Goal: Task Accomplishment & Management: Use online tool/utility

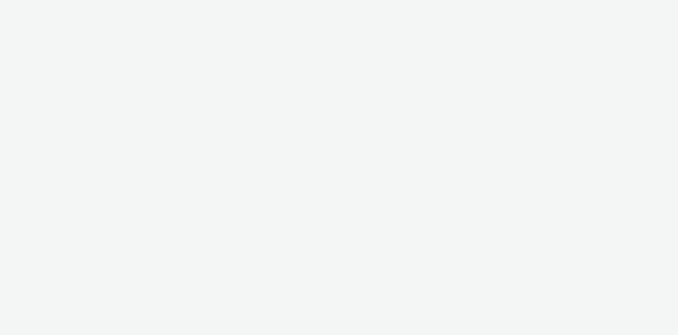
select select "cff8590b-41ac-41ea-8cbb-9853a913f89b"
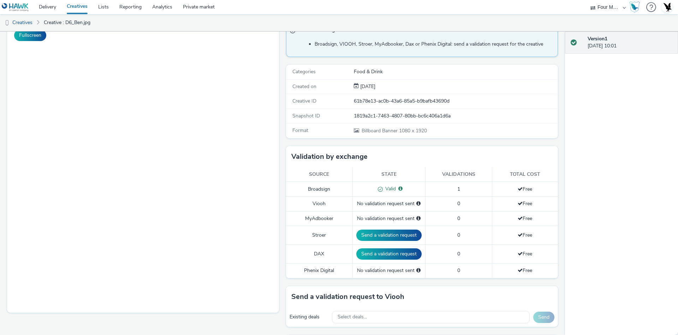
scroll to position [61, 0]
click at [451, 138] on div "To deliver using: Broadsign, VIOOH, Stroer, MyAdbooker, Dax or Phenix Digital: …" at bounding box center [421, 271] width 276 height 498
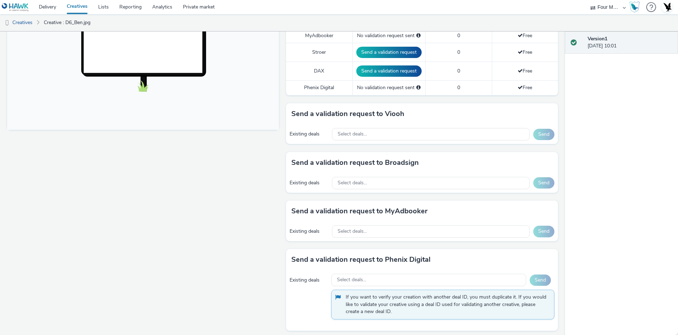
click at [451, 138] on div "Select deals..." at bounding box center [431, 134] width 198 height 12
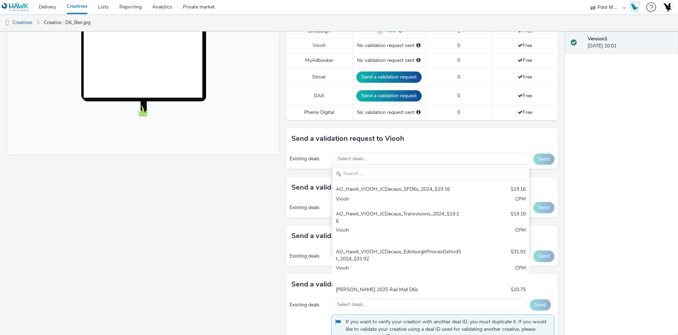
scroll to position [0, 0]
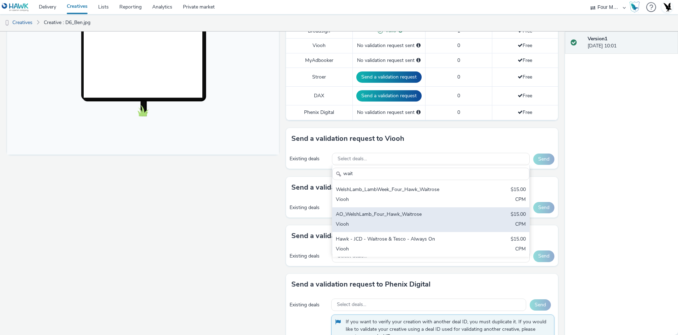
type input "wait"
click at [449, 236] on div "Hawk - JCD - Waitrose & Tesco - Always On" at bounding box center [398, 239] width 125 height 8
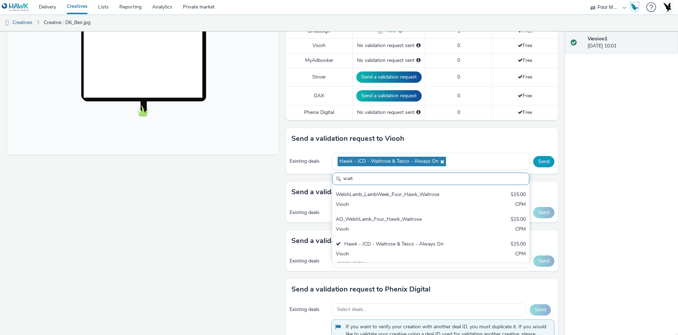
click at [534, 160] on button "Send" at bounding box center [544, 161] width 21 height 11
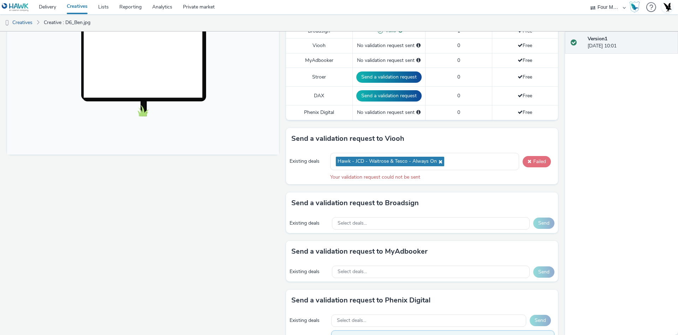
click at [527, 164] on button "Failed" at bounding box center [537, 161] width 28 height 11
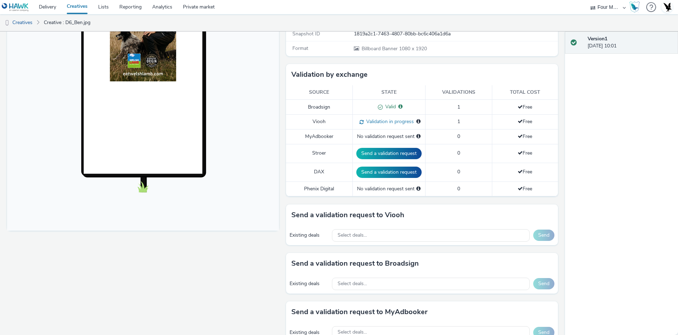
scroll to position [0, 0]
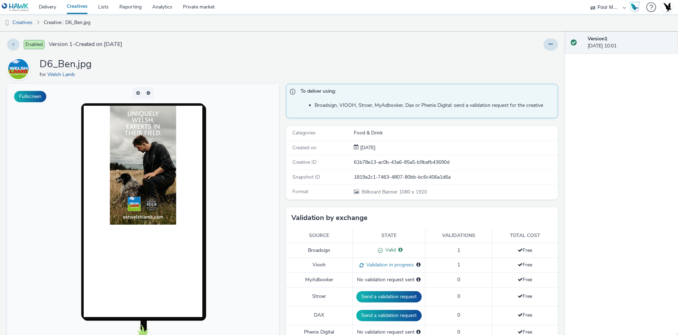
click at [85, 10] on link "Creatives" at bounding box center [76, 7] width 31 height 14
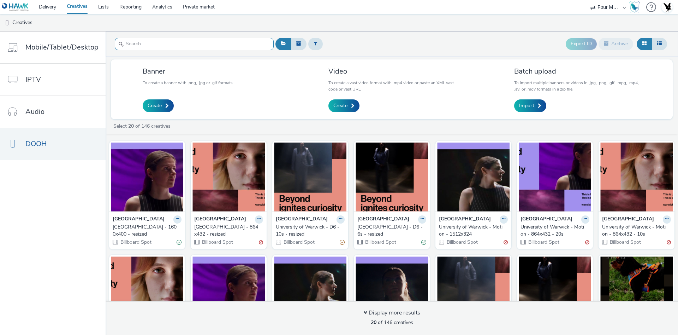
click at [196, 47] on input "text" at bounding box center [194, 44] width 159 height 12
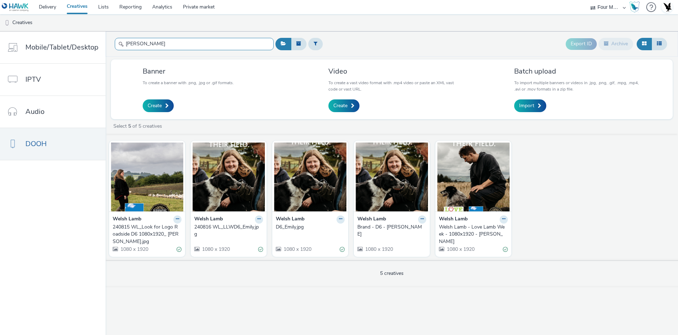
type input "emily"
click at [376, 229] on div "Brand - D6 - Emily" at bounding box center [391, 230] width 66 height 14
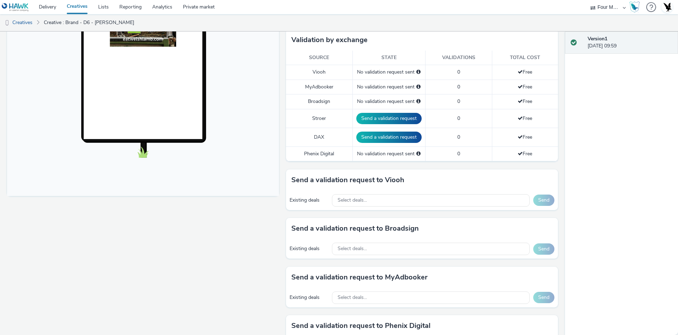
scroll to position [178, 0]
click at [465, 204] on div "Select deals..." at bounding box center [431, 200] width 198 height 12
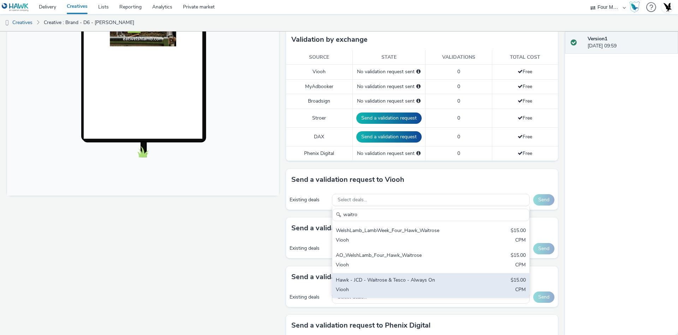
type input "waitro"
click at [434, 284] on div "Hawk - JCD - Waitrose & Tesco - Always On $15.00 Viooh CPM" at bounding box center [430, 285] width 197 height 25
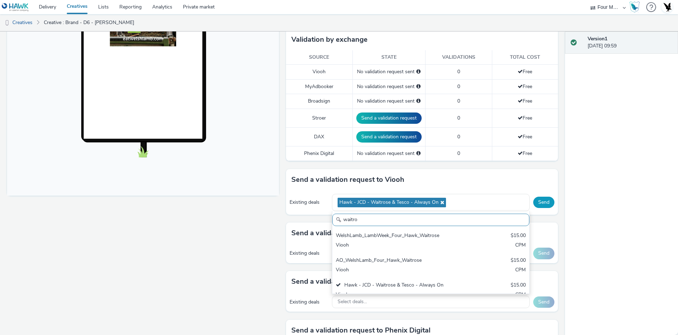
click at [535, 202] on button "Send" at bounding box center [544, 201] width 21 height 11
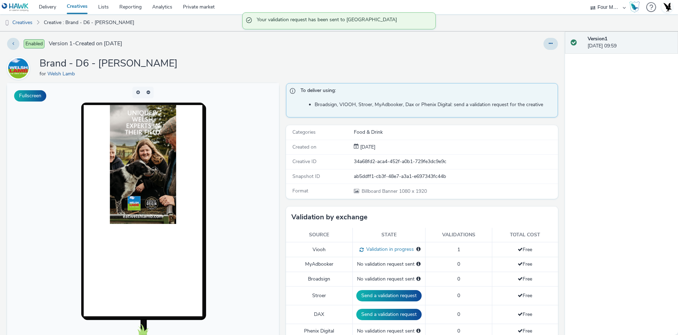
scroll to position [0, 0]
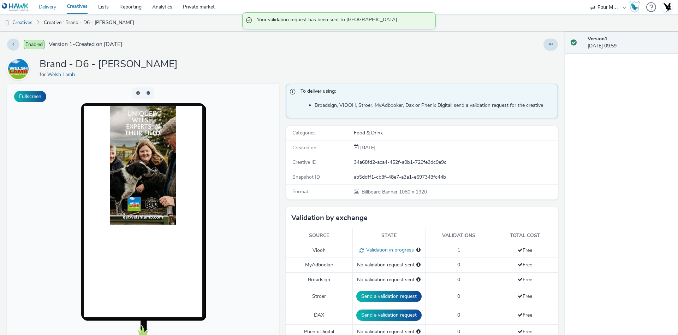
click at [47, 4] on link "Delivery" at bounding box center [48, 7] width 28 height 14
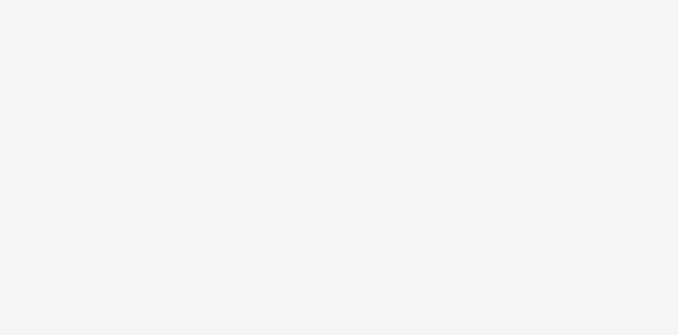
select select "cff8590b-41ac-41ea-8cbb-9853a913f89b"
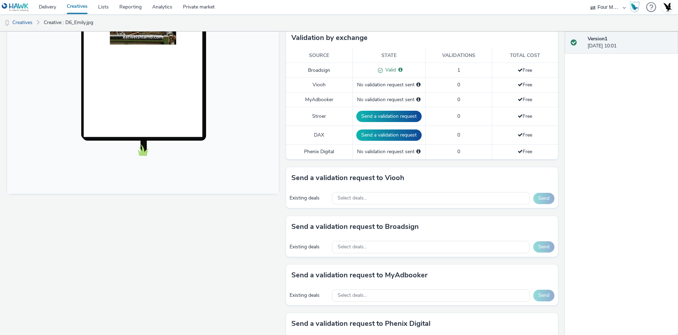
scroll to position [180, 0]
click at [425, 205] on div "Existing deals Select deals... Send" at bounding box center [422, 197] width 272 height 19
click at [425, 202] on div "Select deals..." at bounding box center [431, 198] width 198 height 12
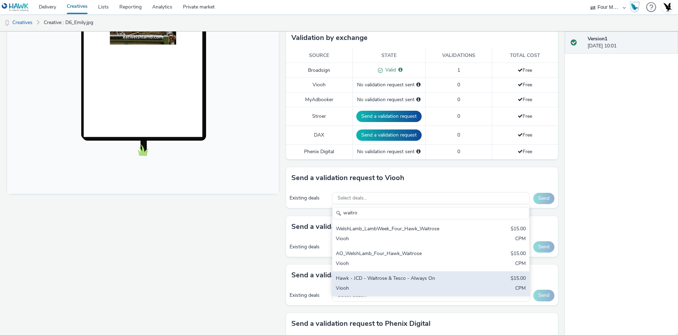
type input "waitro"
click at [428, 285] on div "Viooh" at bounding box center [398, 288] width 125 height 8
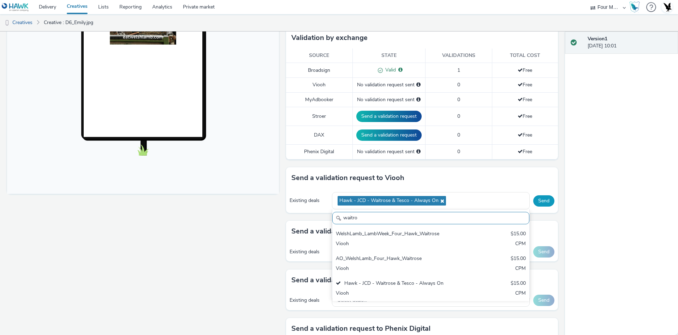
click at [536, 200] on button "Send" at bounding box center [544, 200] width 21 height 11
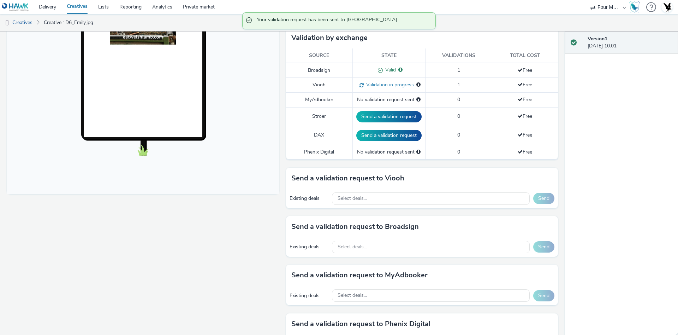
scroll to position [70, 0]
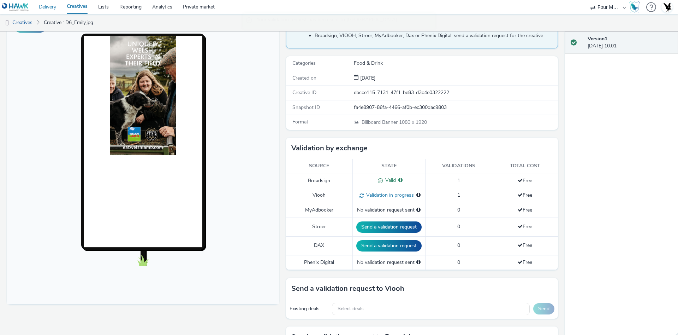
click at [44, 6] on link "Delivery" at bounding box center [48, 7] width 28 height 14
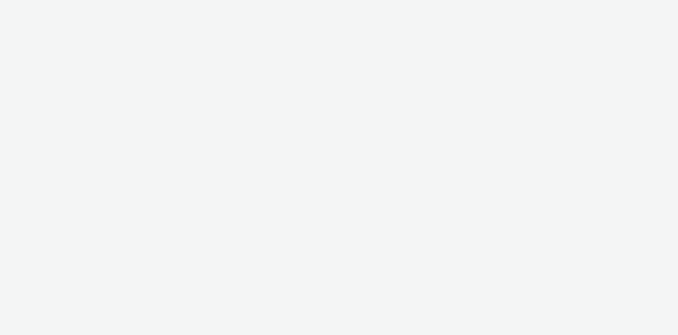
select select "cff8590b-41ac-41ea-8cbb-9853a913f89b"
